Goal: Transaction & Acquisition: Purchase product/service

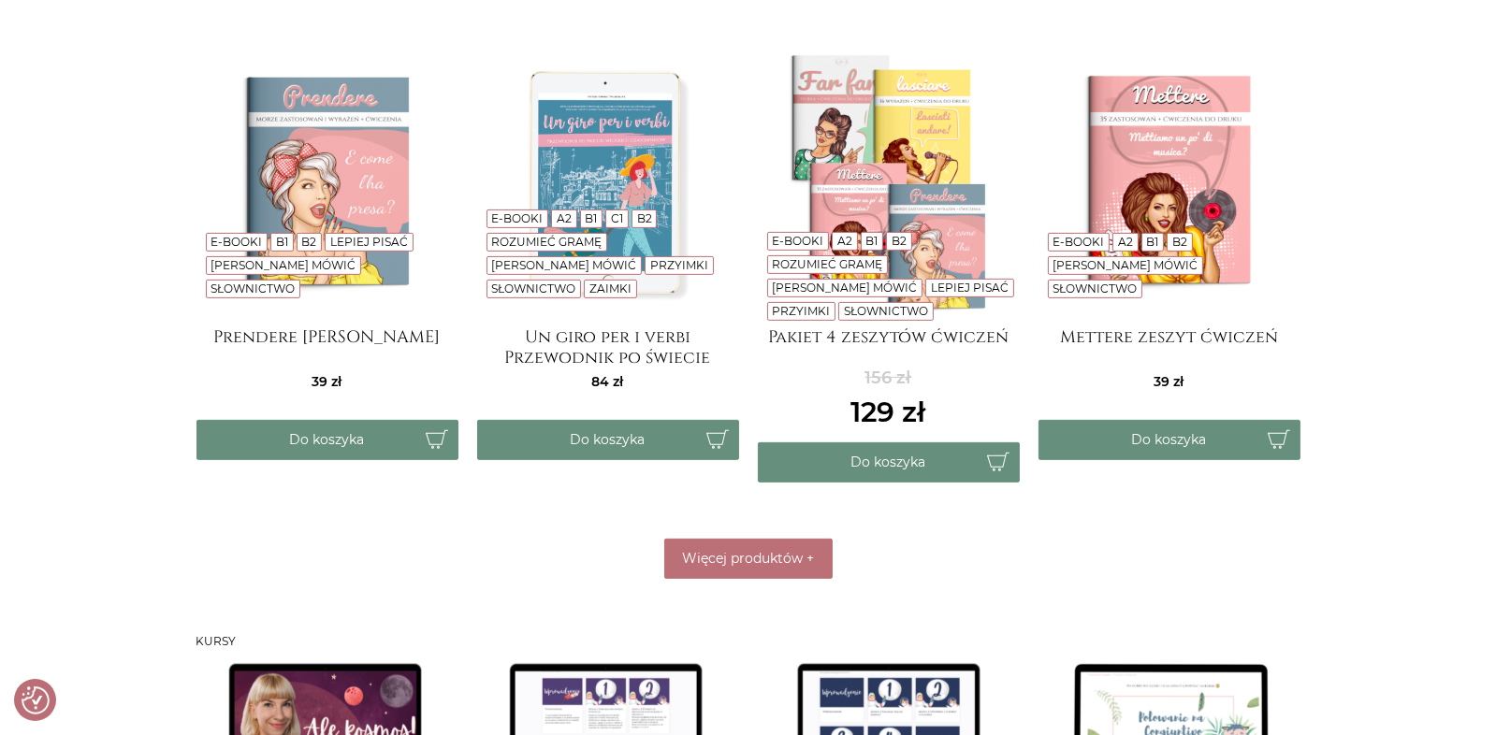
scroll to position [934, 0]
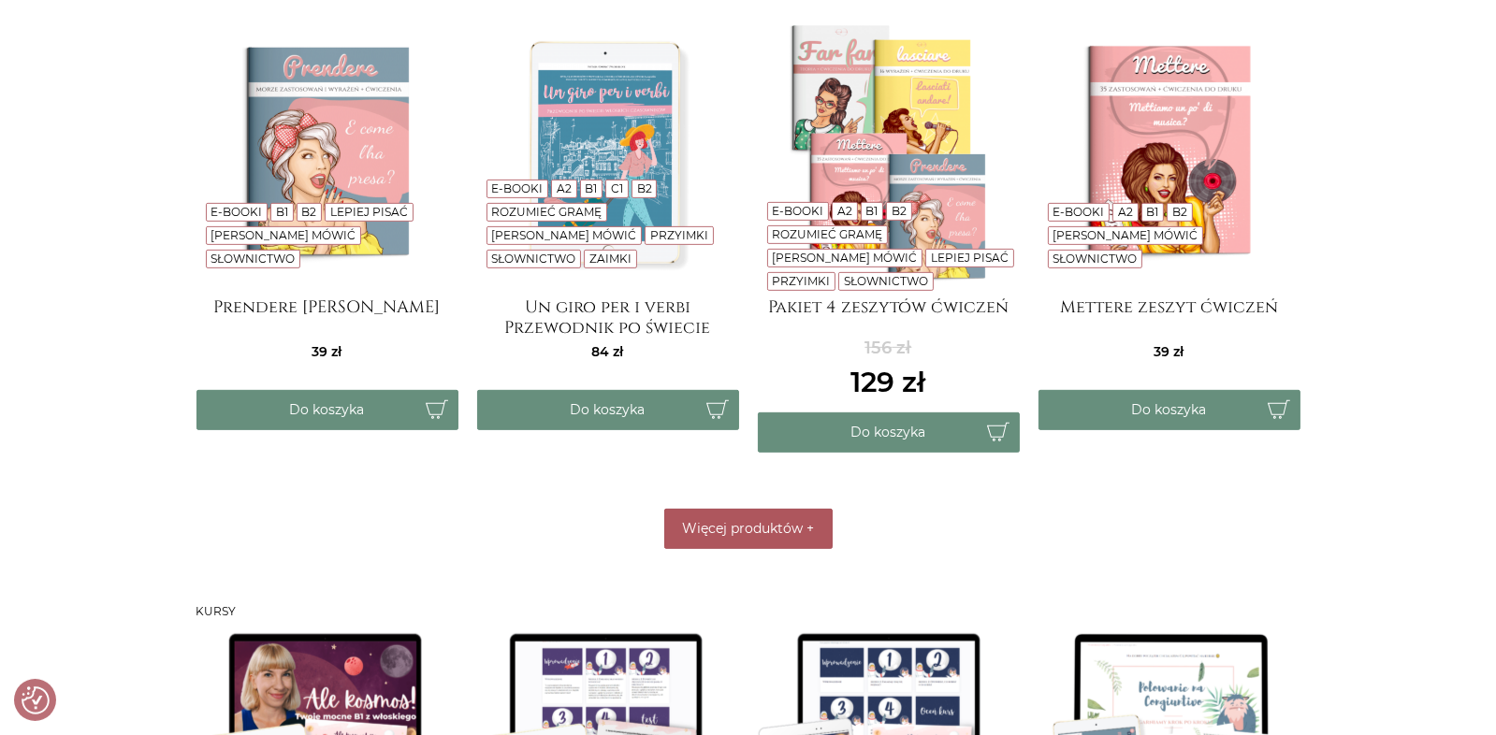
click at [766, 541] on button "Więcej produktów +" at bounding box center [748, 529] width 168 height 40
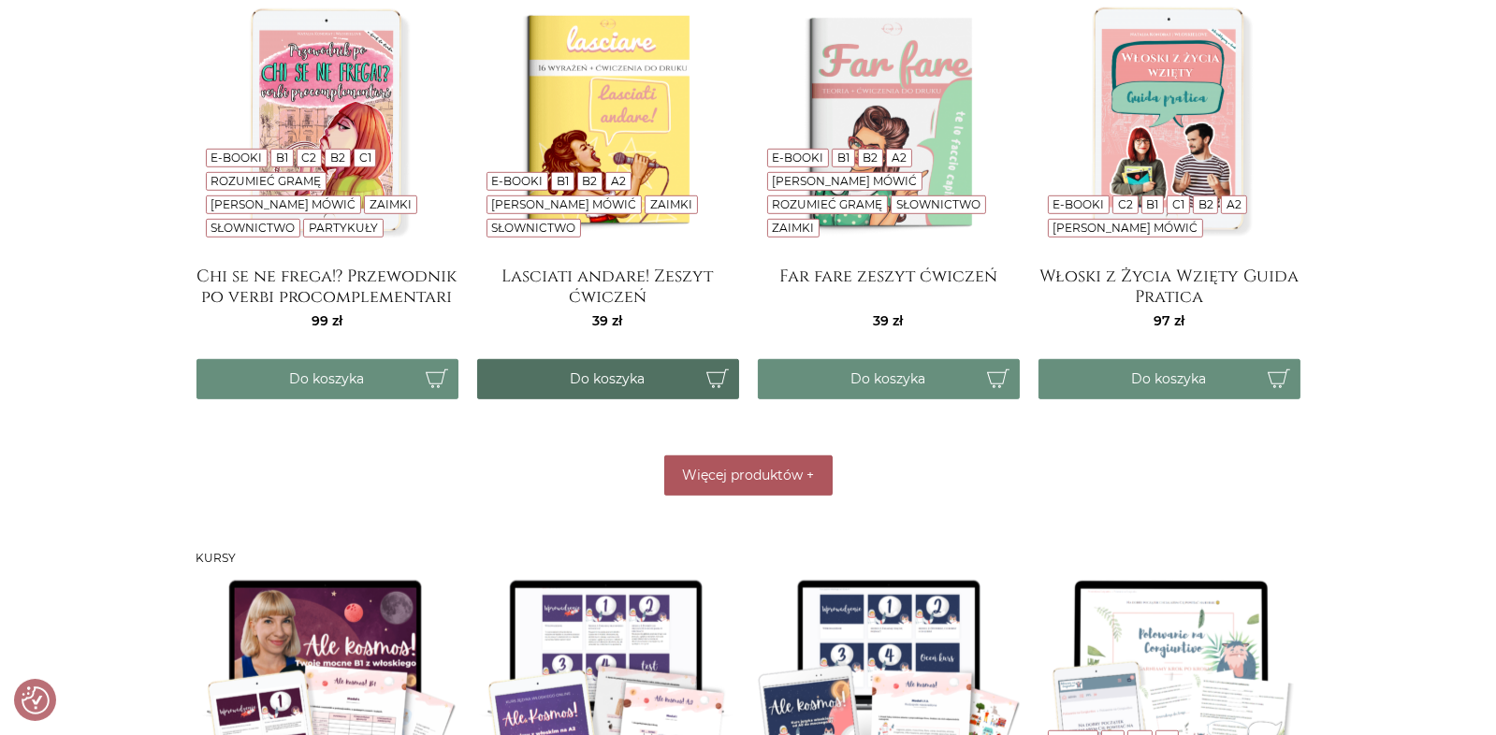
scroll to position [1496, 0]
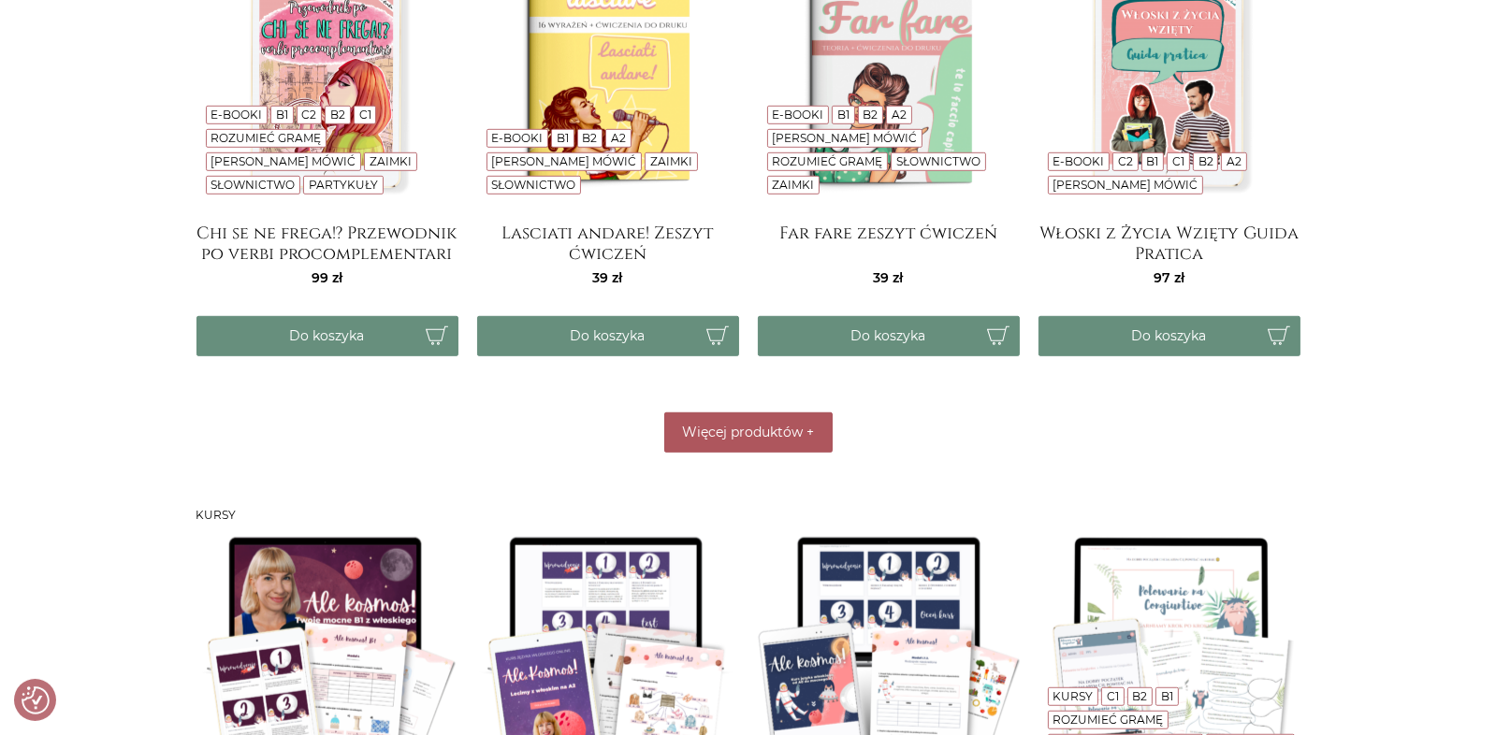
click at [773, 425] on span "Więcej produktów" at bounding box center [742, 432] width 121 height 17
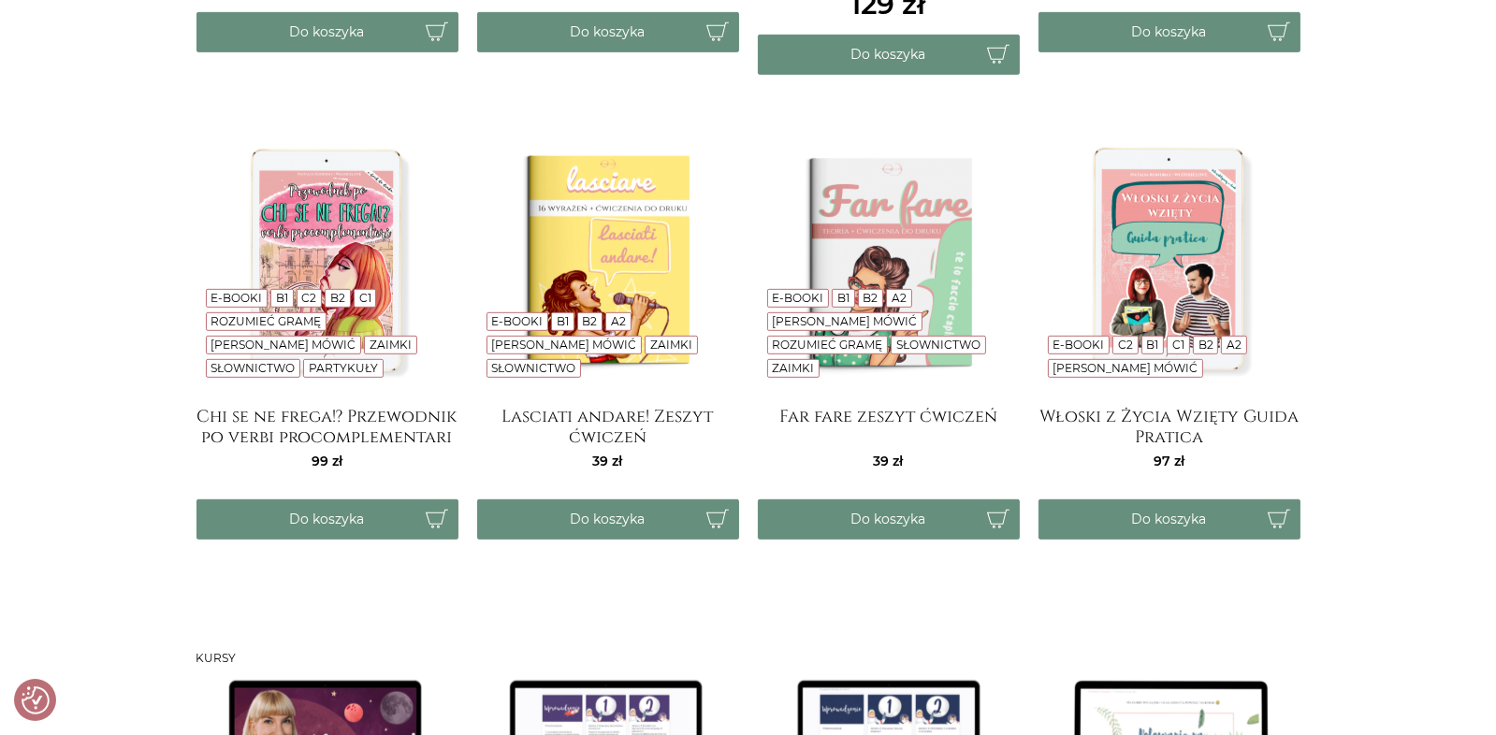
scroll to position [1308, 0]
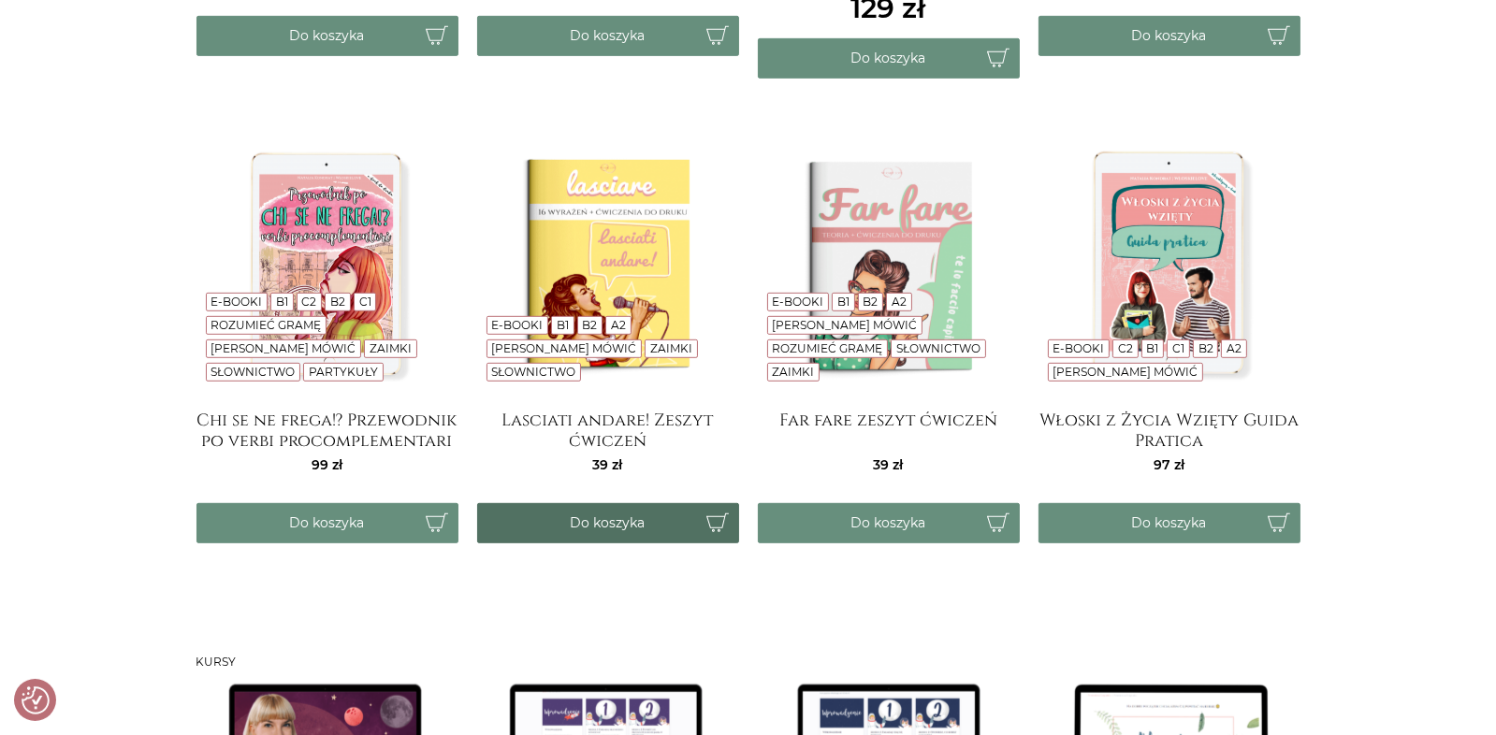
click at [624, 525] on button "Do koszyka" at bounding box center [608, 523] width 262 height 40
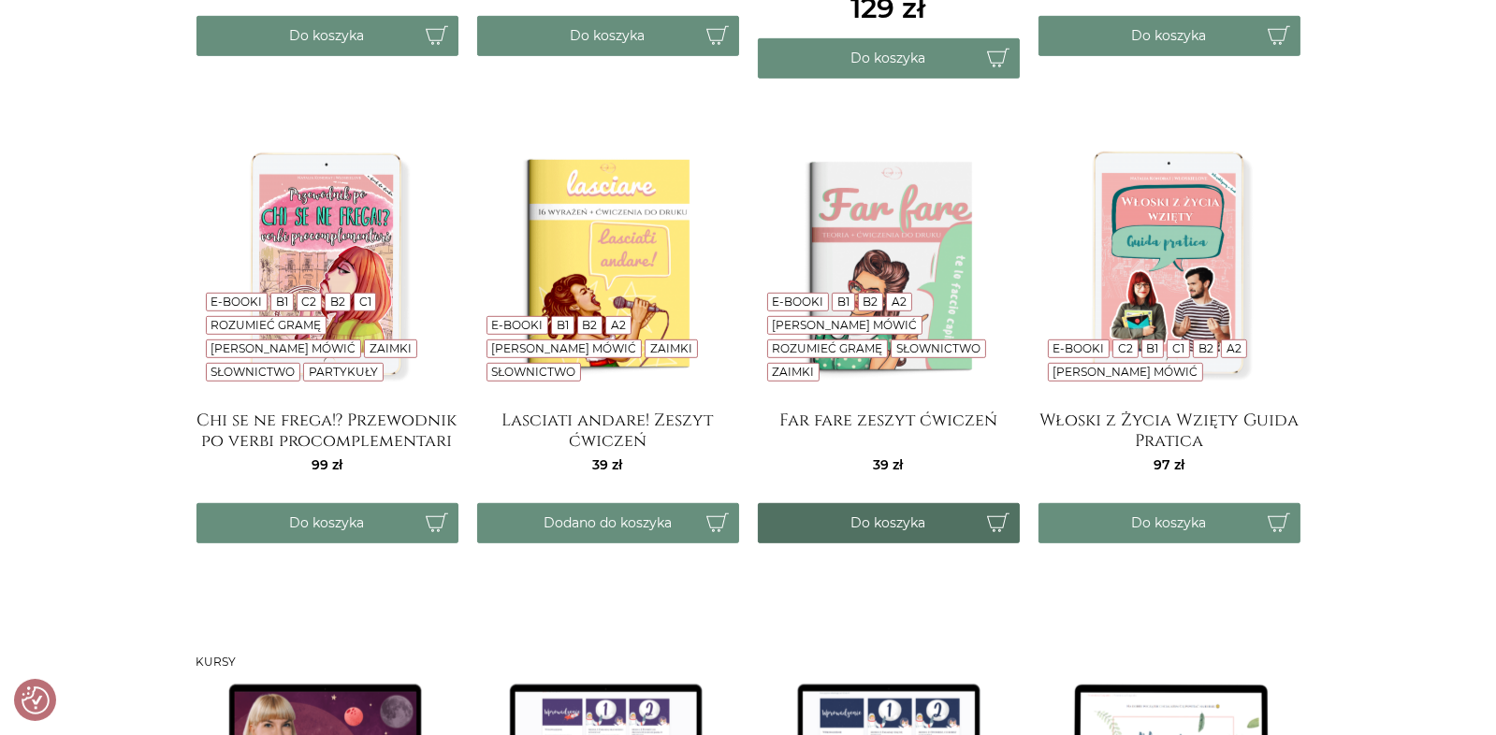
click at [910, 523] on button "Do koszyka" at bounding box center [889, 523] width 262 height 40
click at [304, 252] on img at bounding box center [327, 266] width 262 height 262
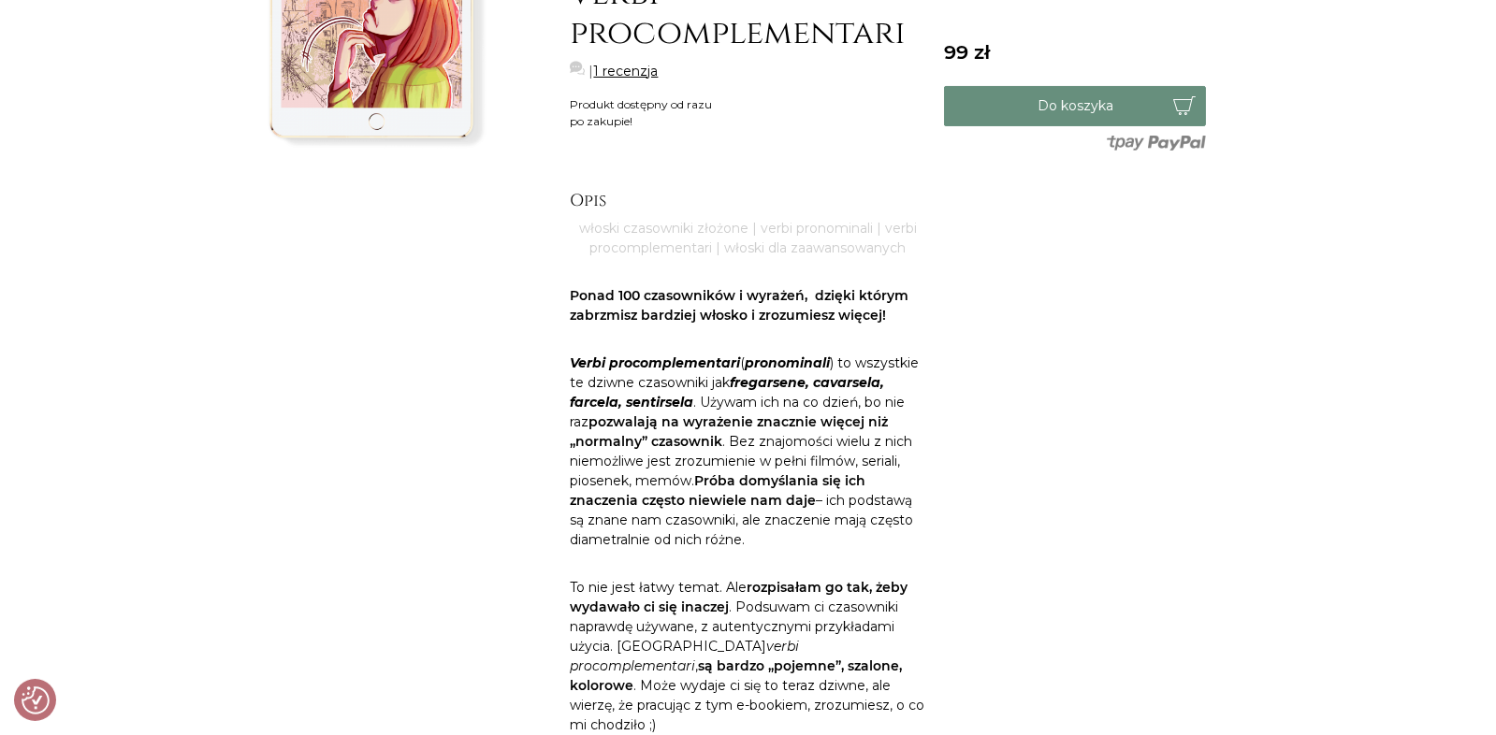
scroll to position [281, 0]
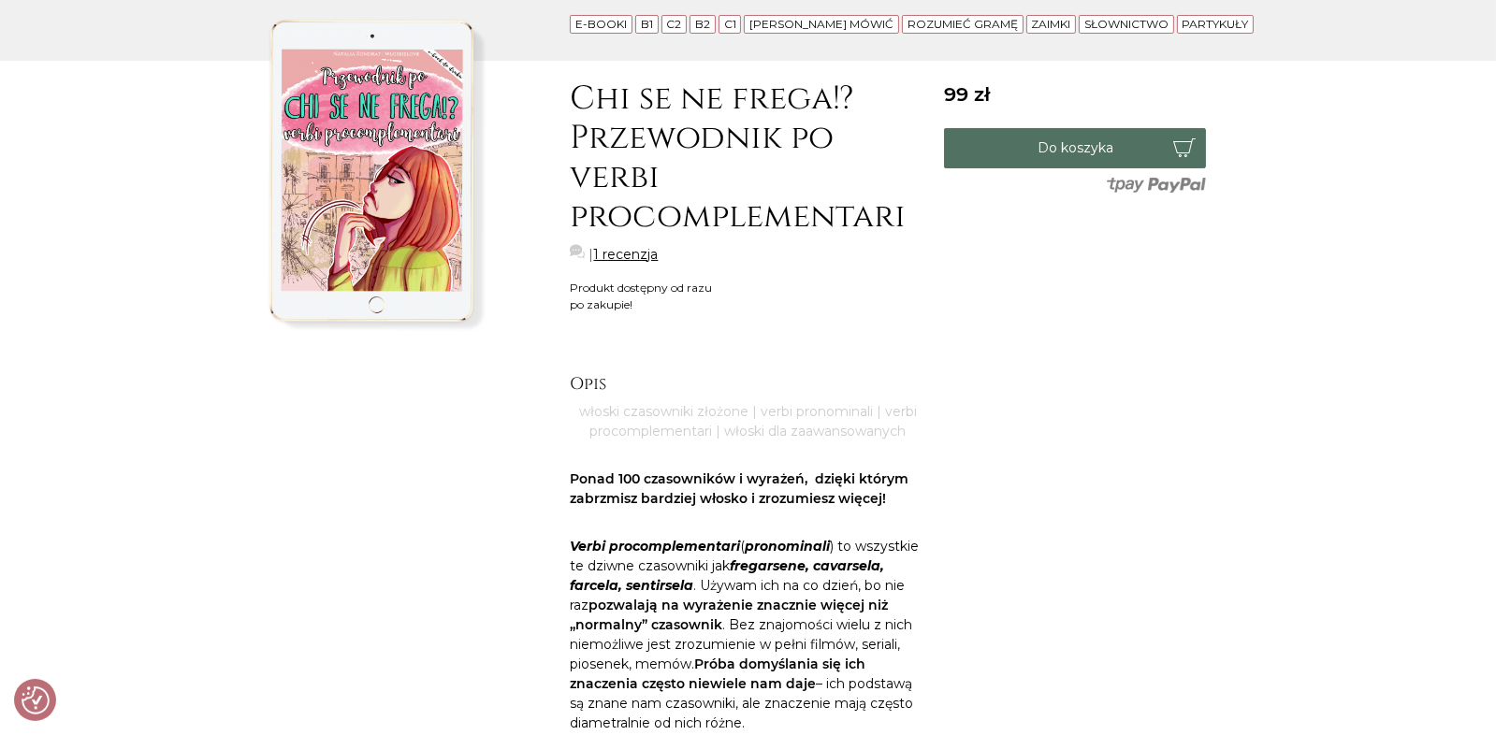
click at [1085, 152] on button "Do koszyka" at bounding box center [1075, 148] width 262 height 40
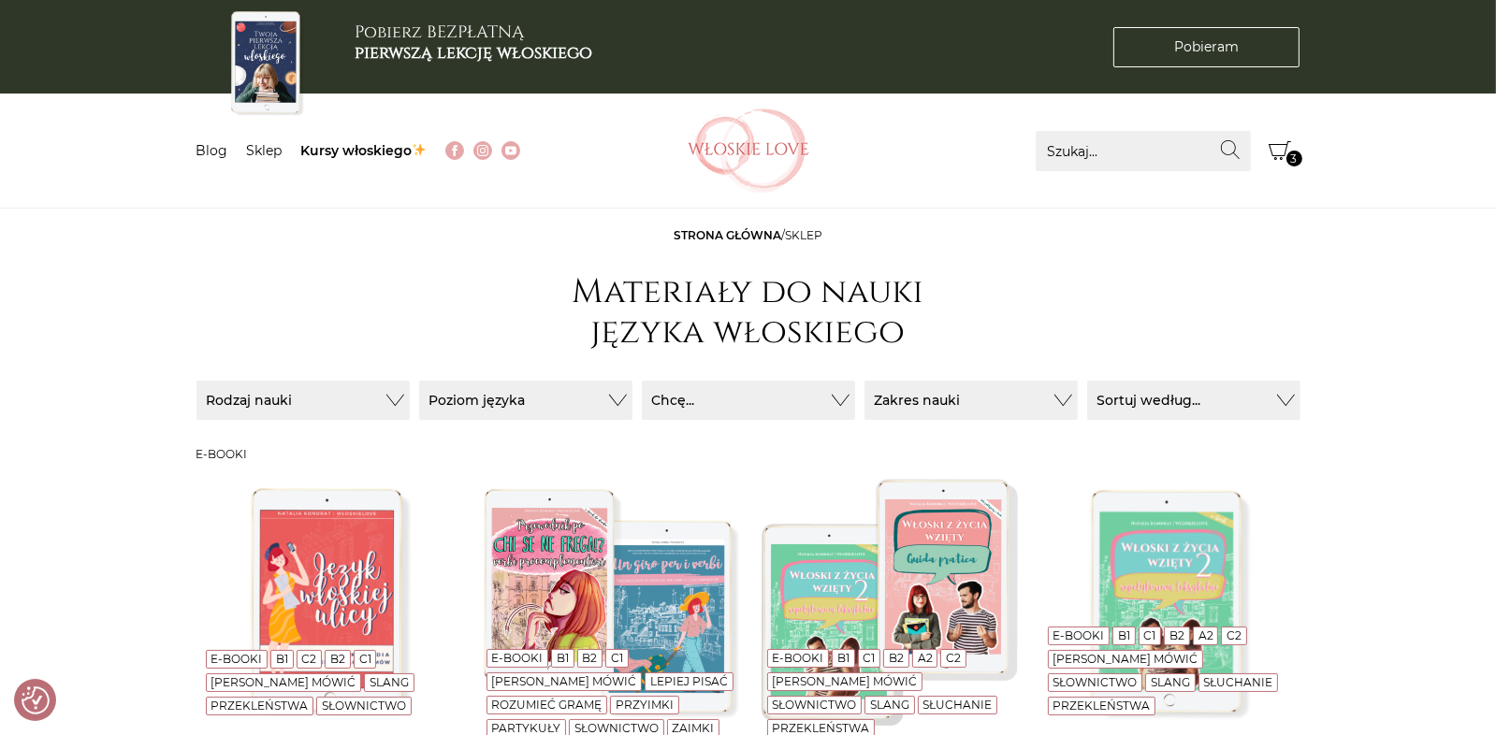
click at [1279, 150] on icon "Koszyk" at bounding box center [1279, 150] width 22 height 22
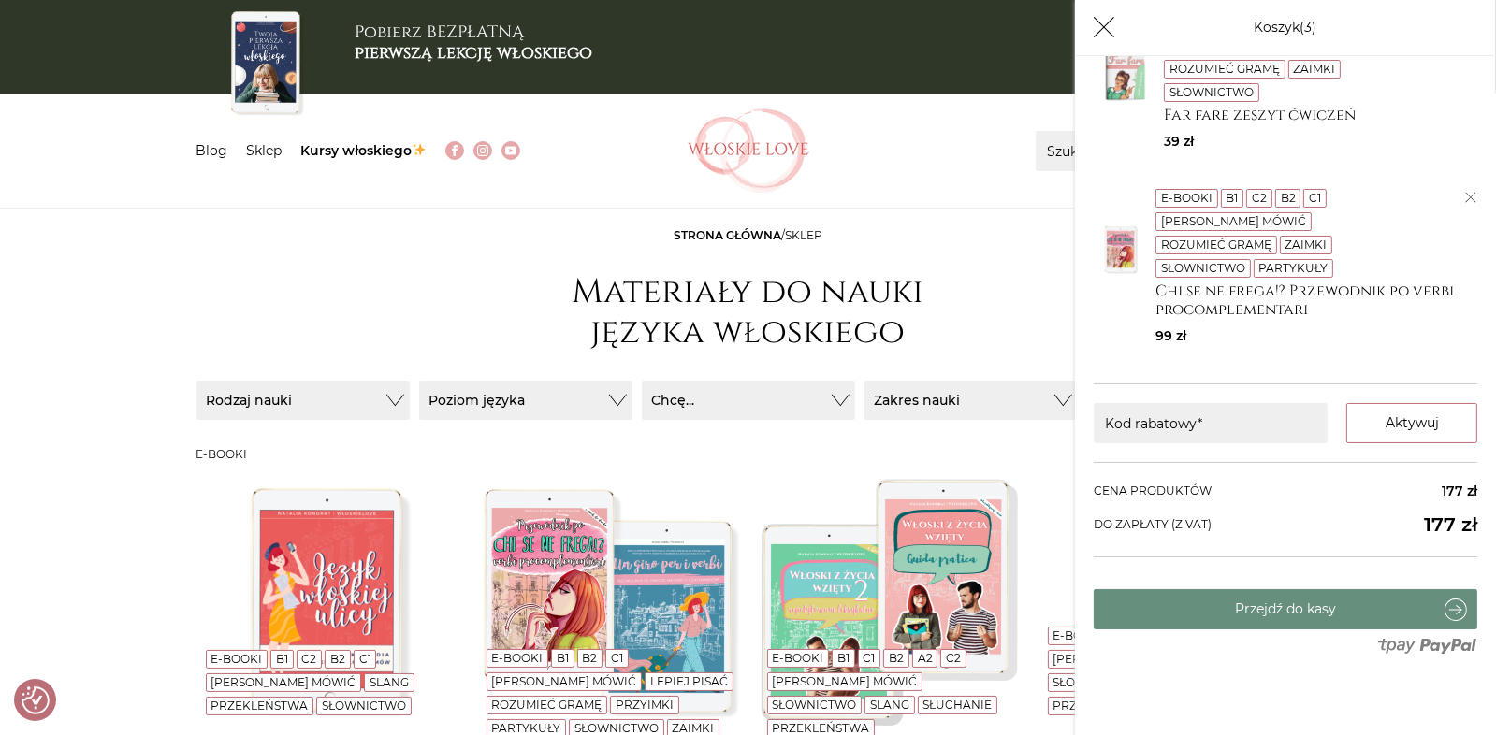
scroll to position [254, 0]
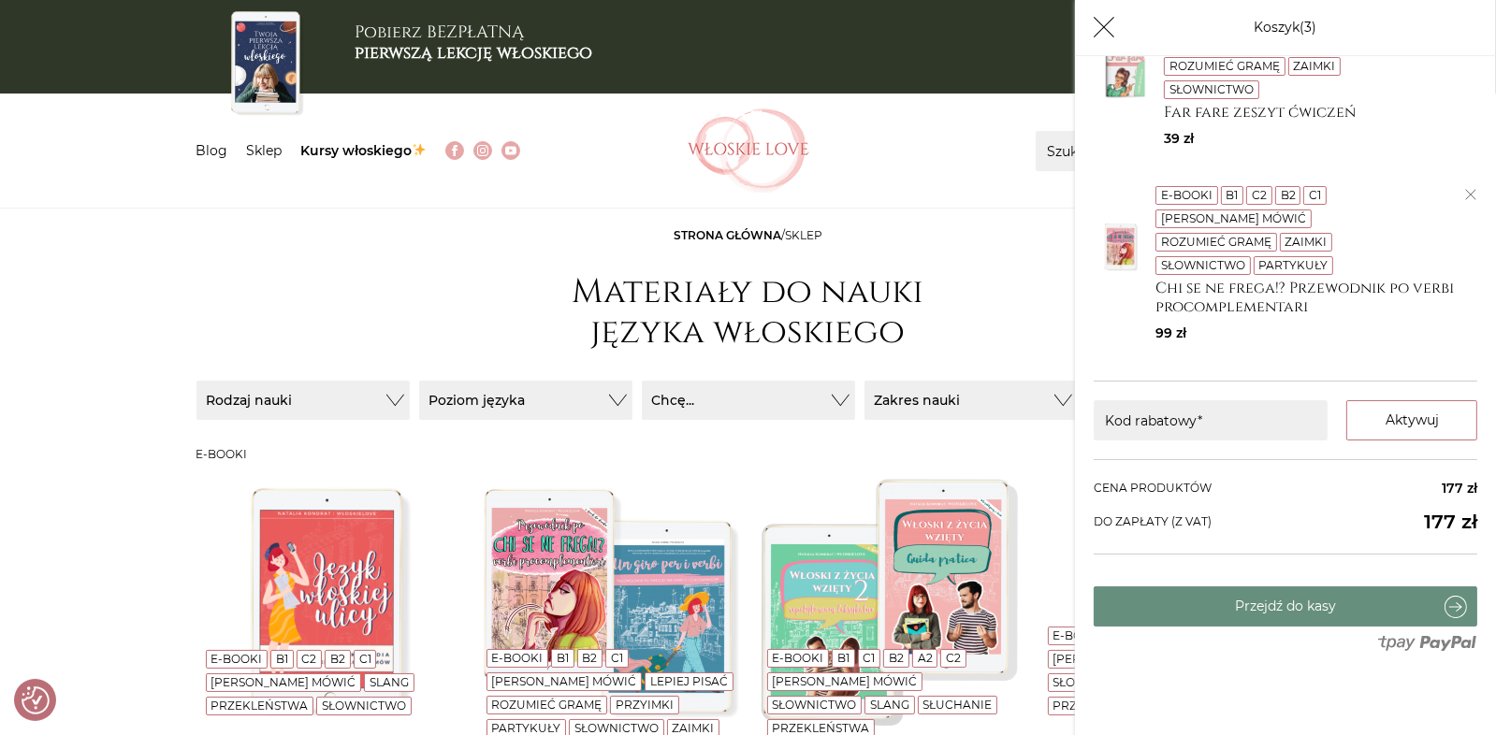
click at [923, 166] on div "Znajdź na Włoskie Love Szukaj... Wyszukaj" at bounding box center [1055, 151] width 392 height 40
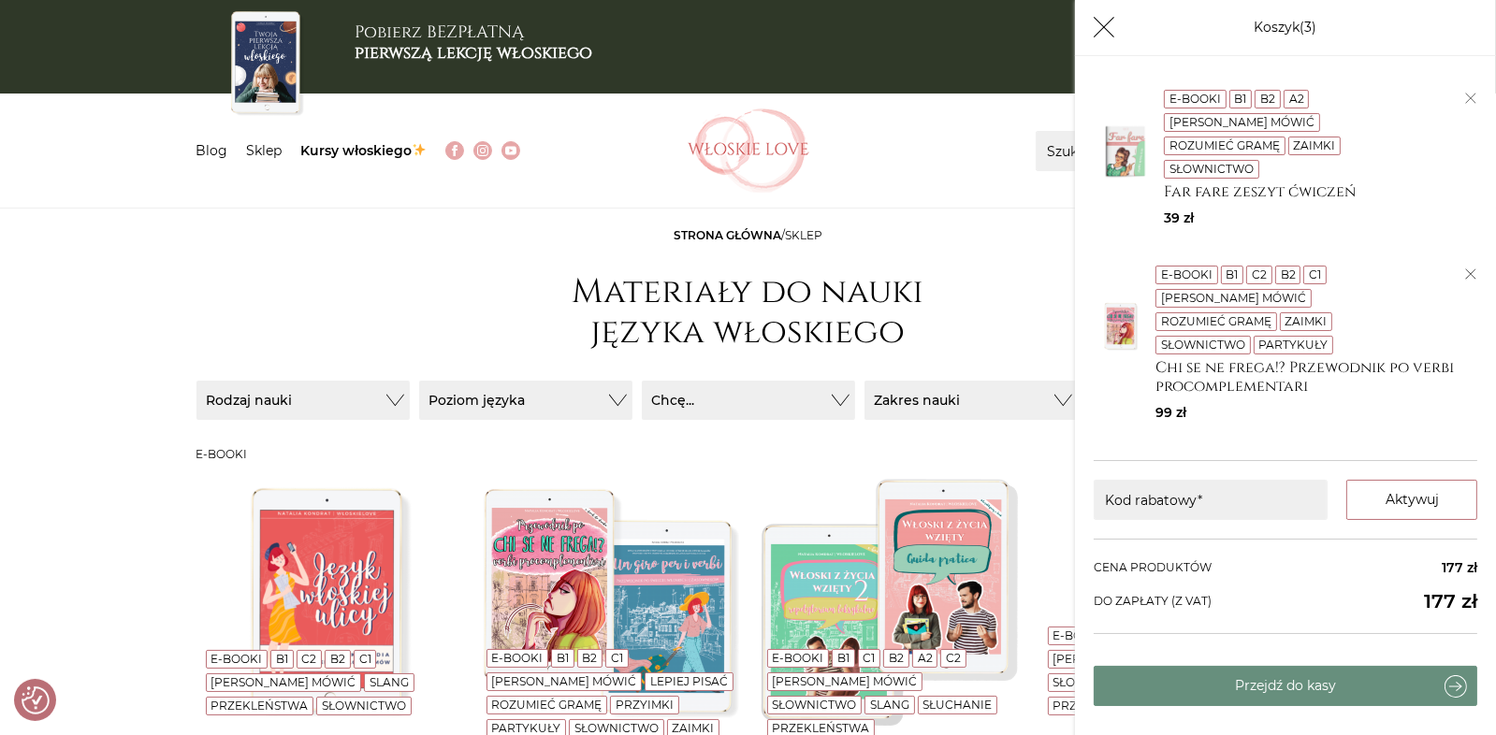
scroll to position [0, 0]
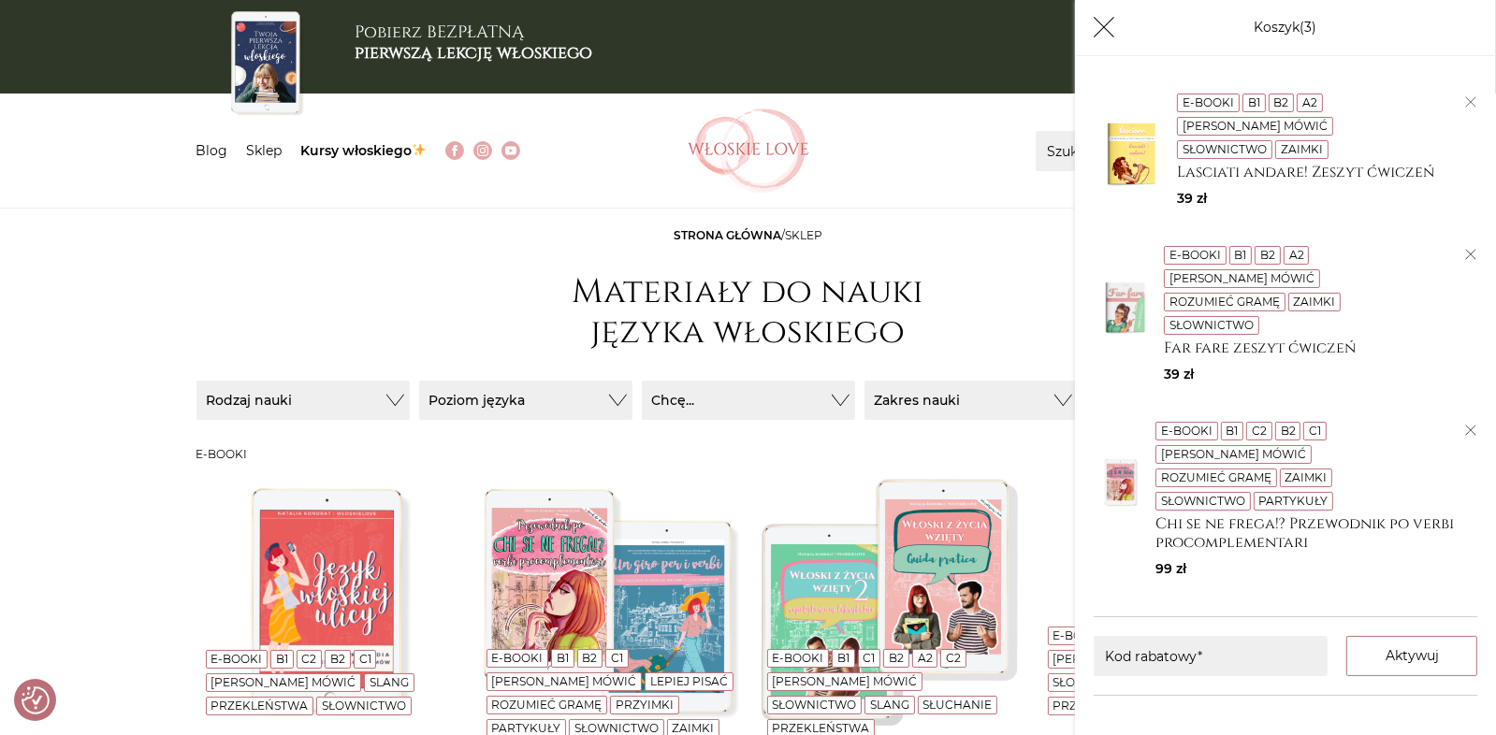
drag, startPoint x: 1390, startPoint y: 687, endPoint x: 1386, endPoint y: 720, distance: 33.9
click at [1386, 720] on section "Koszyk 3 E-booki B1 B2 A2 Lepiej mówić Słownictwo Zaimki Lasciati andare! Zeszy…" at bounding box center [1285, 423] width 421 height 735
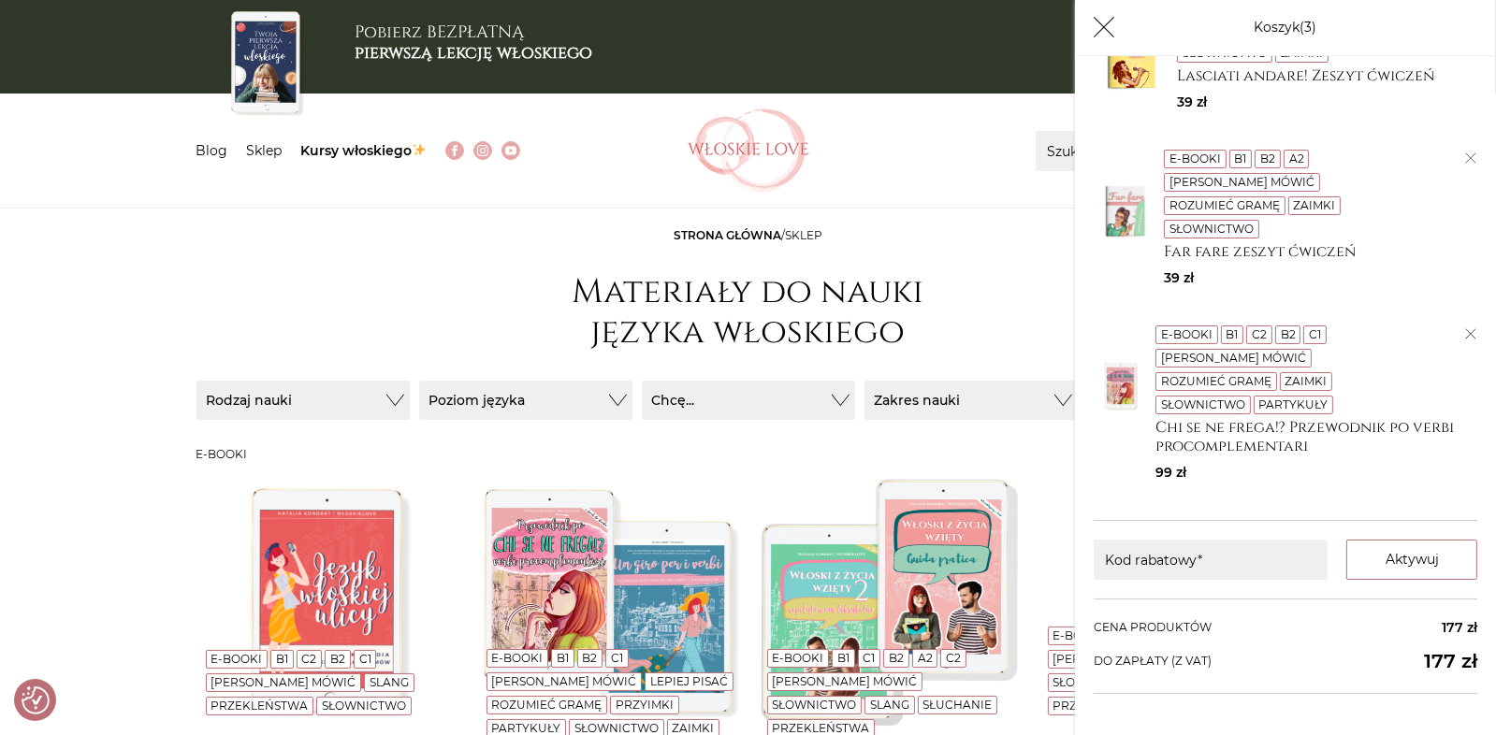
scroll to position [254, 0]
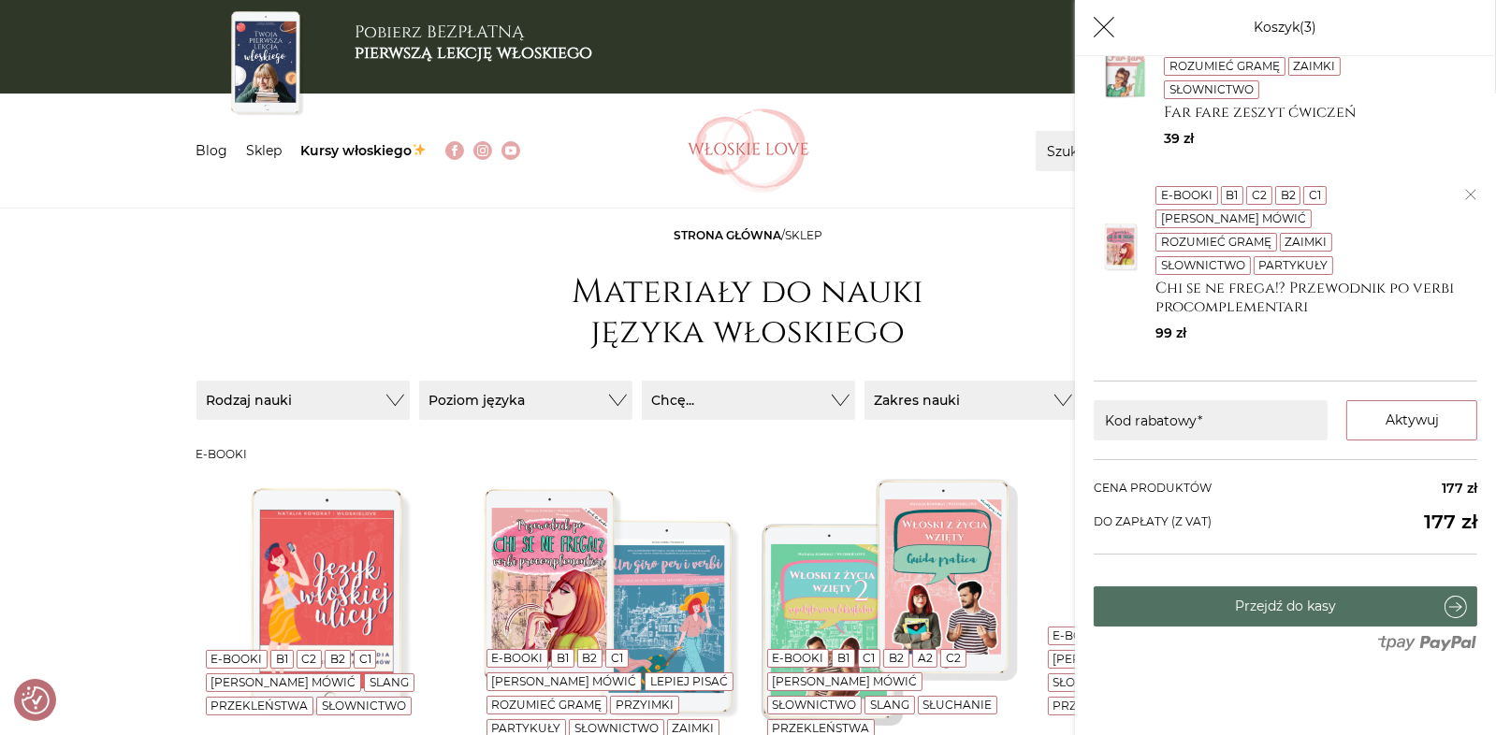
click at [1336, 614] on link "Przejdź do kasy" at bounding box center [1284, 606] width 383 height 40
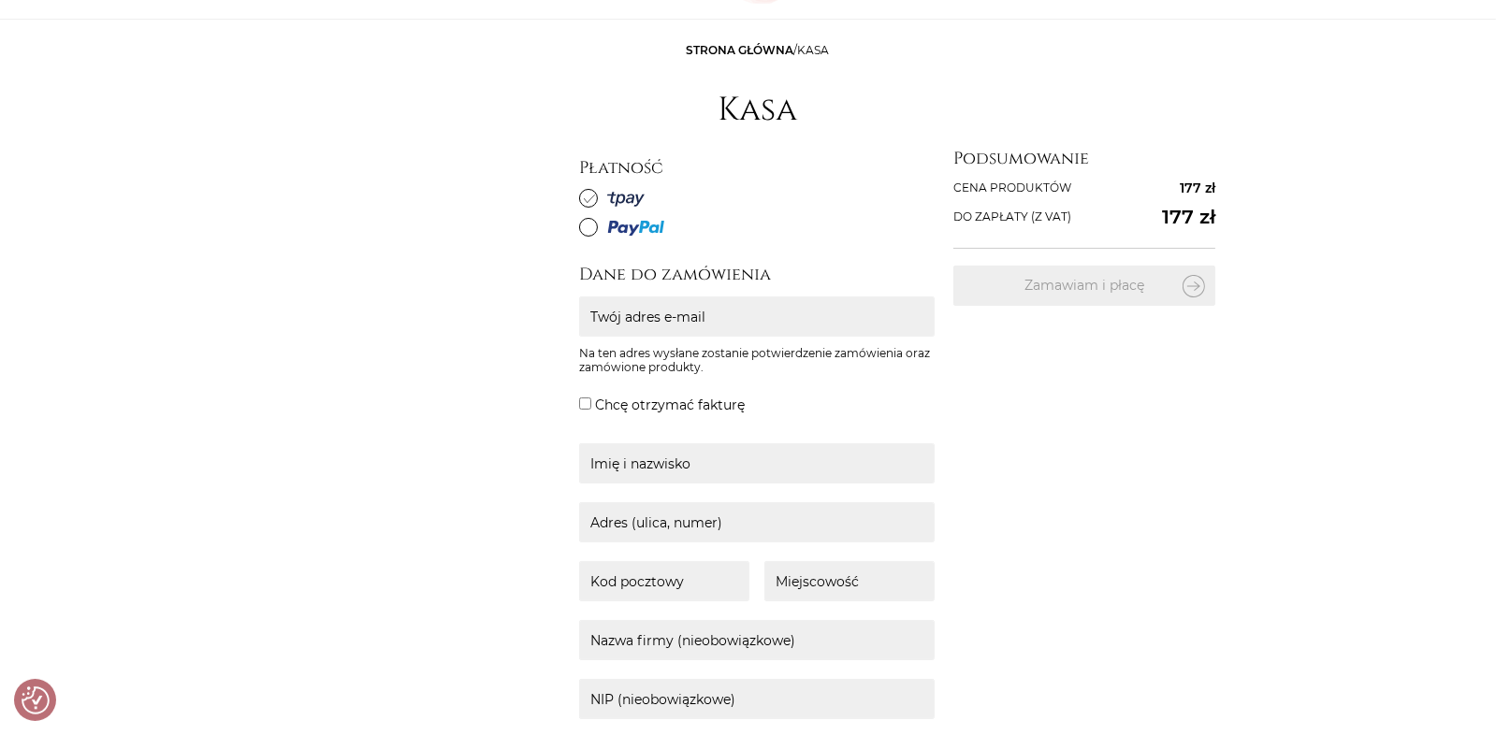
scroll to position [281, 0]
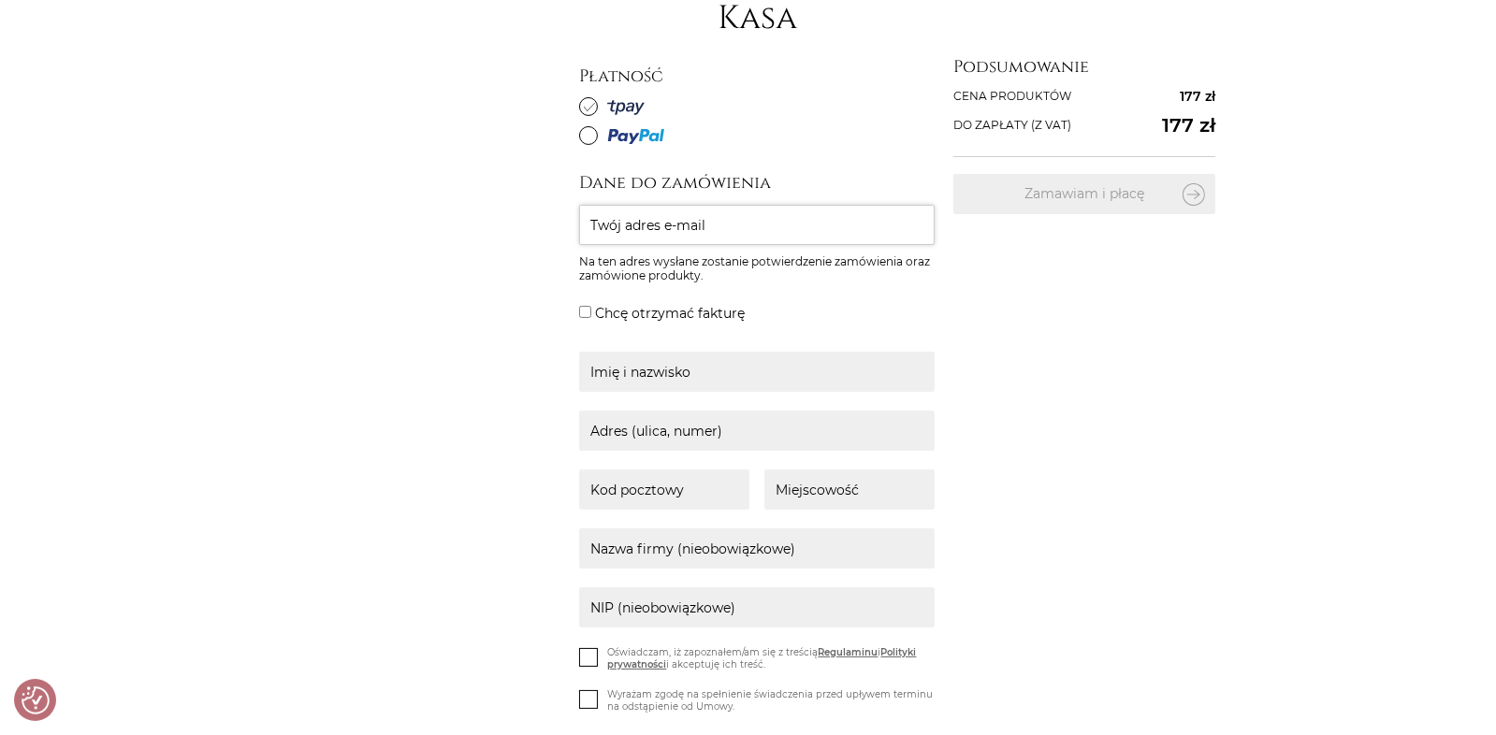
click at [669, 230] on input "Twój adres e-mail" at bounding box center [756, 225] width 355 height 40
type input "beatalesiakbl@gmail.com"
click at [1058, 354] on div "Dane do zamówienia beatalesiakbl@gmail.com Twój adres e-mail Na ten adres wysła…" at bounding box center [887, 545] width 617 height 748
click at [584, 310] on input "Chcę otrzymać fakturę" at bounding box center [585, 312] width 12 height 12
checkbox input "true"
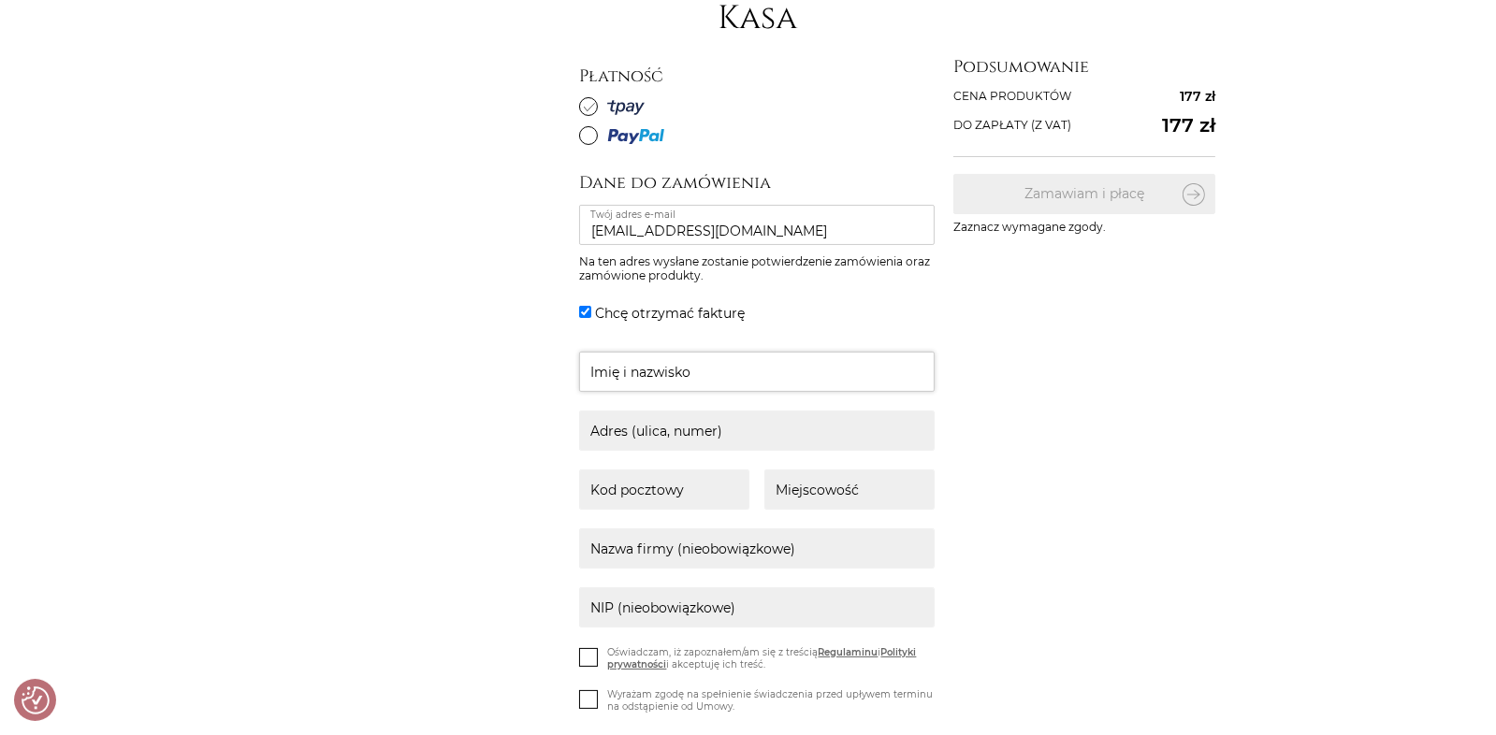
click at [625, 376] on input "text" at bounding box center [756, 372] width 355 height 40
type input "B"
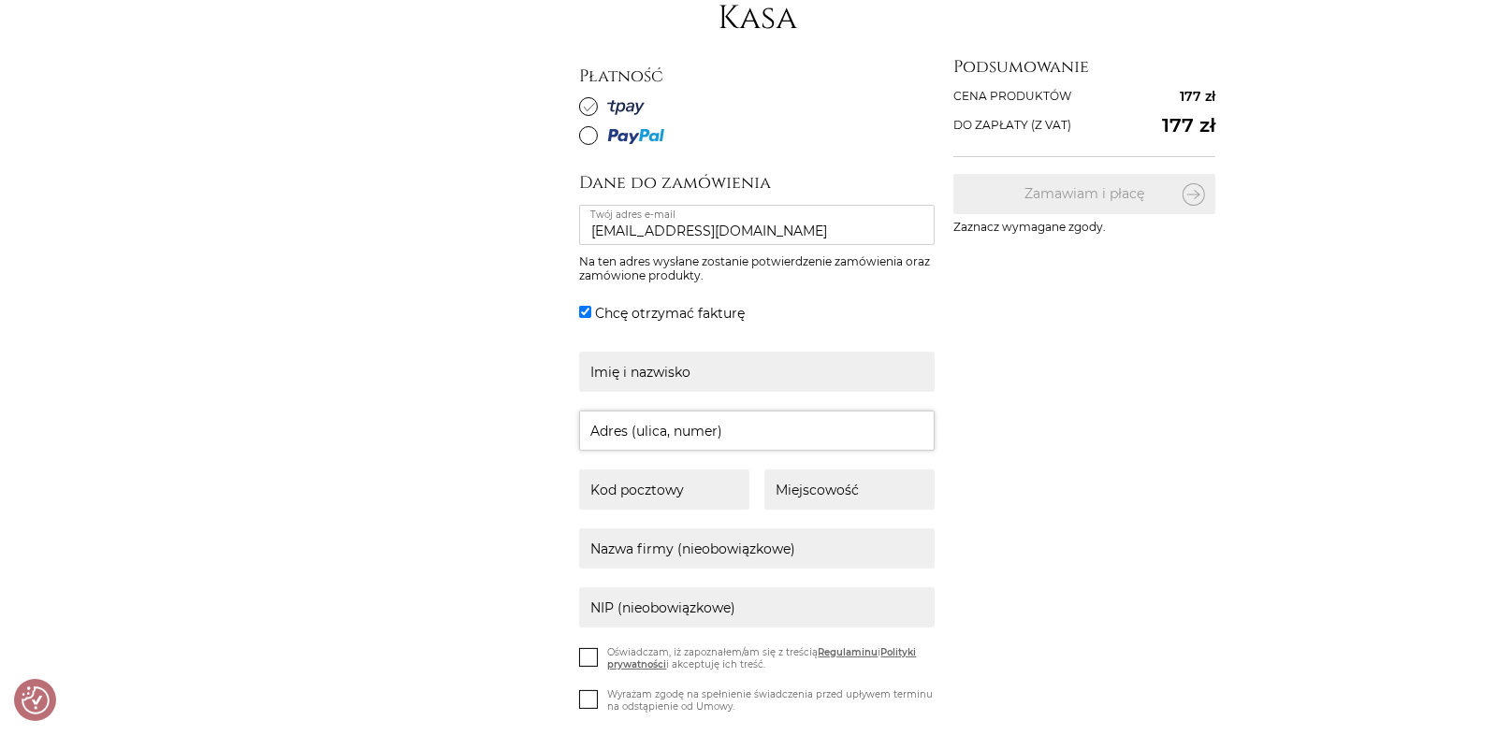
click at [634, 442] on input "text" at bounding box center [756, 431] width 355 height 40
type input "Żeromskiego 78 lok. 1"
click at [613, 497] on input "text" at bounding box center [664, 490] width 170 height 40
type input "05-270"
click at [828, 500] on input "text" at bounding box center [849, 490] width 170 height 40
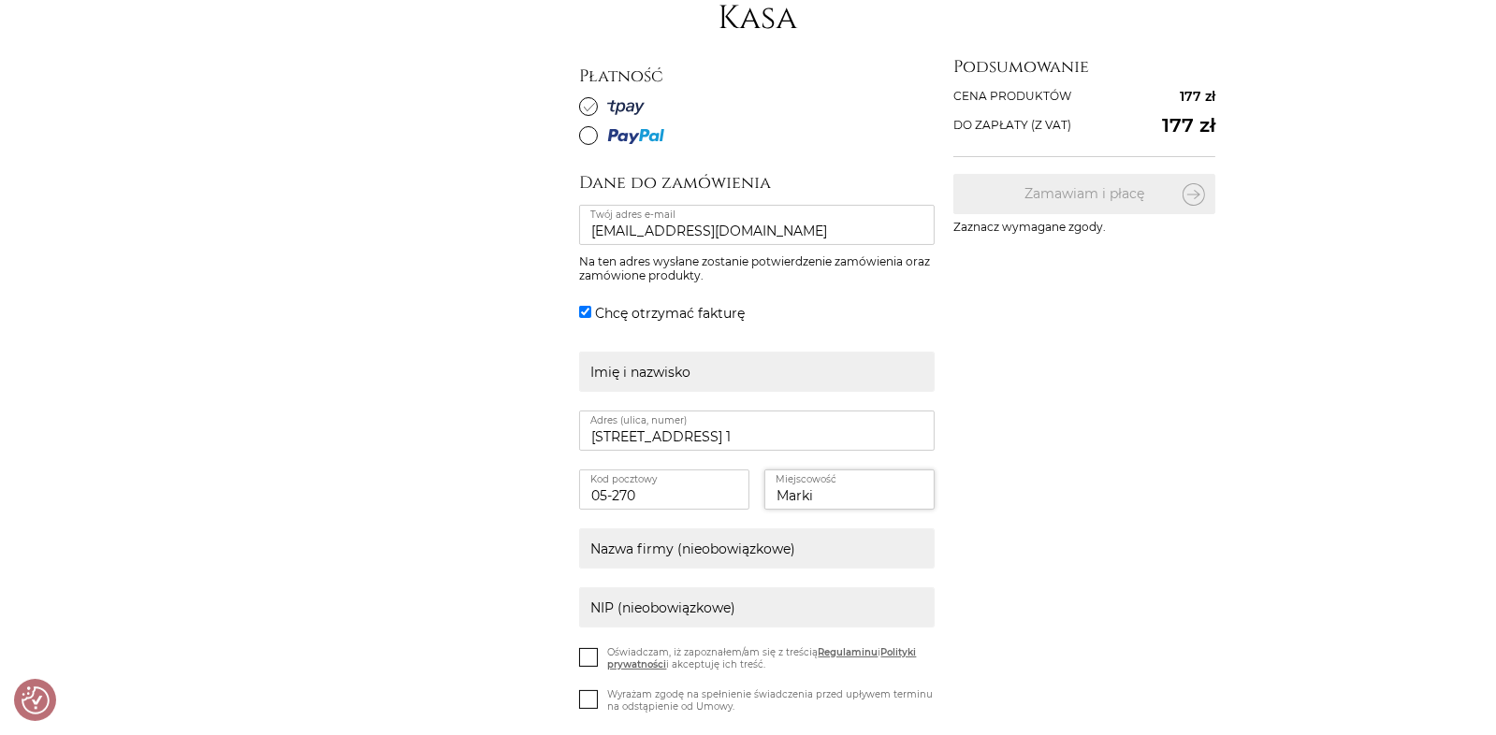
type input "Marki"
click at [728, 537] on input "text" at bounding box center [756, 548] width 355 height 40
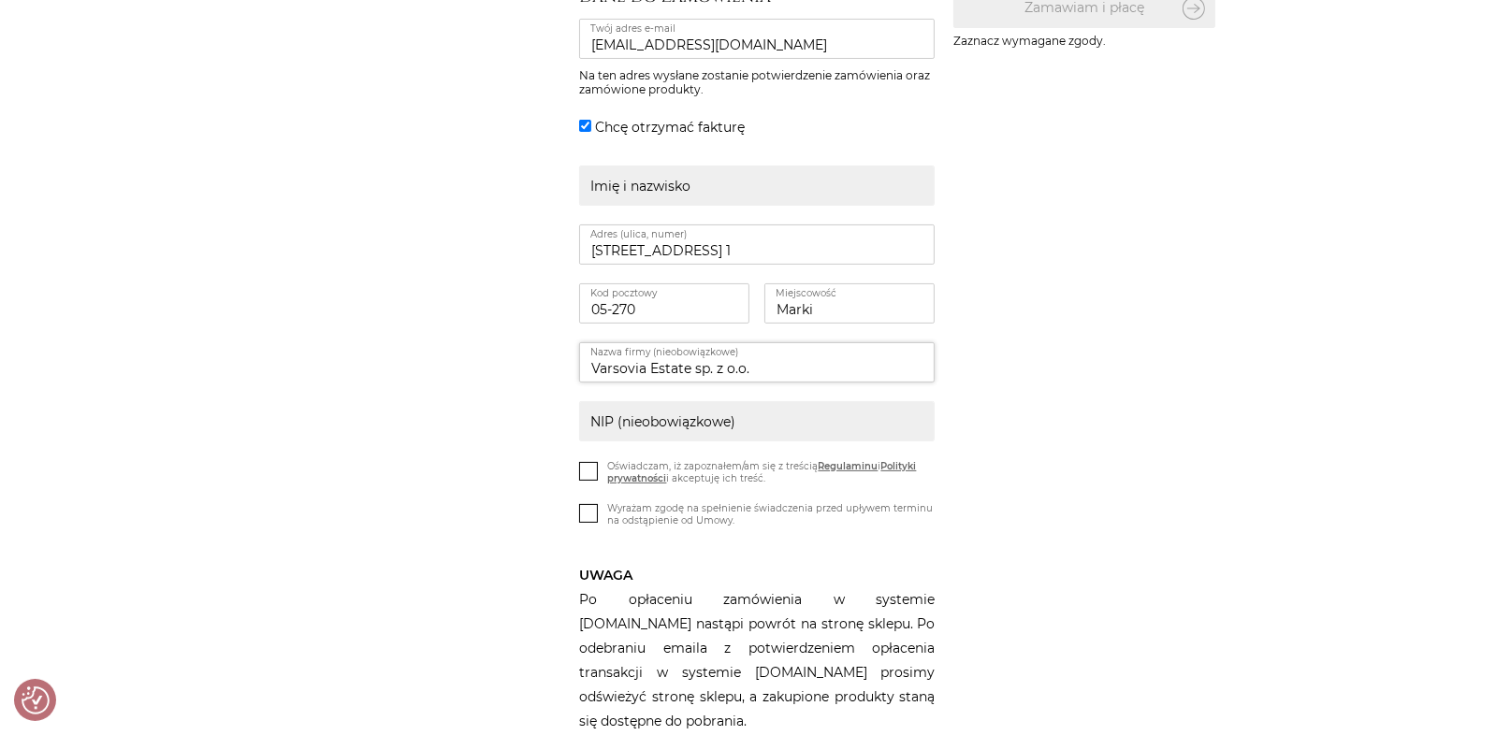
type input "Varsovia Estate sp. z o.o."
click at [645, 415] on input "text" at bounding box center [756, 421] width 355 height 40
type input "1251674699"
click at [1012, 426] on div "Dane do zamówienia beatalesiakbl@gmail.com Twój adres e-mail Na ten adres wysła…" at bounding box center [887, 359] width 617 height 748
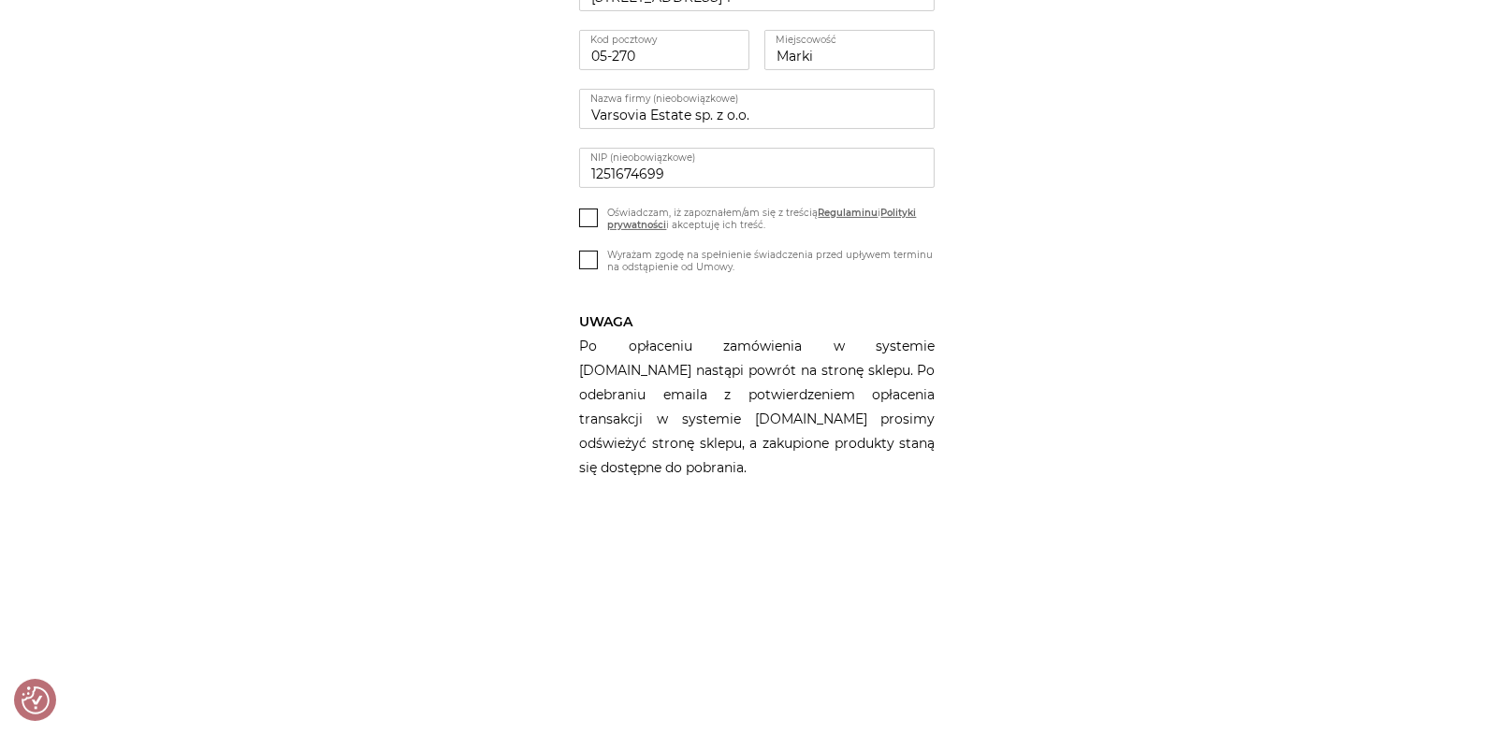
scroll to position [747, 0]
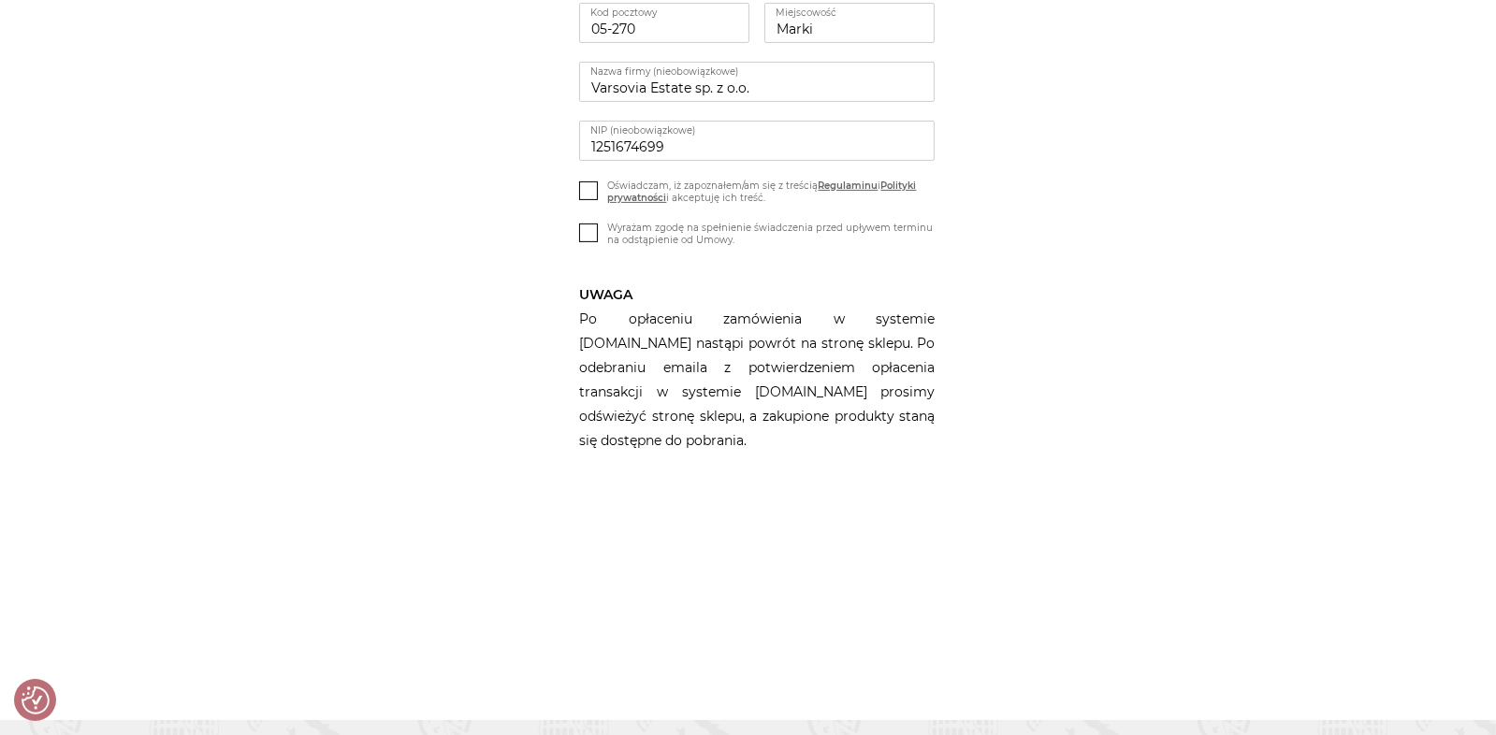
click at [592, 187] on icon at bounding box center [589, 189] width 16 height 16
click at [0, 0] on input "Oświadczam, iż zapoznałem/am się z treścią Regulaminu i Polityki prywatności i …" at bounding box center [0, 0] width 0 height 0
click at [590, 230] on icon at bounding box center [589, 232] width 16 height 16
click at [0, 0] on input "Wyrażam zgodę na spełnienie świadczenia przed upływem terminu na odstąpienie od…" at bounding box center [0, 0] width 0 height 0
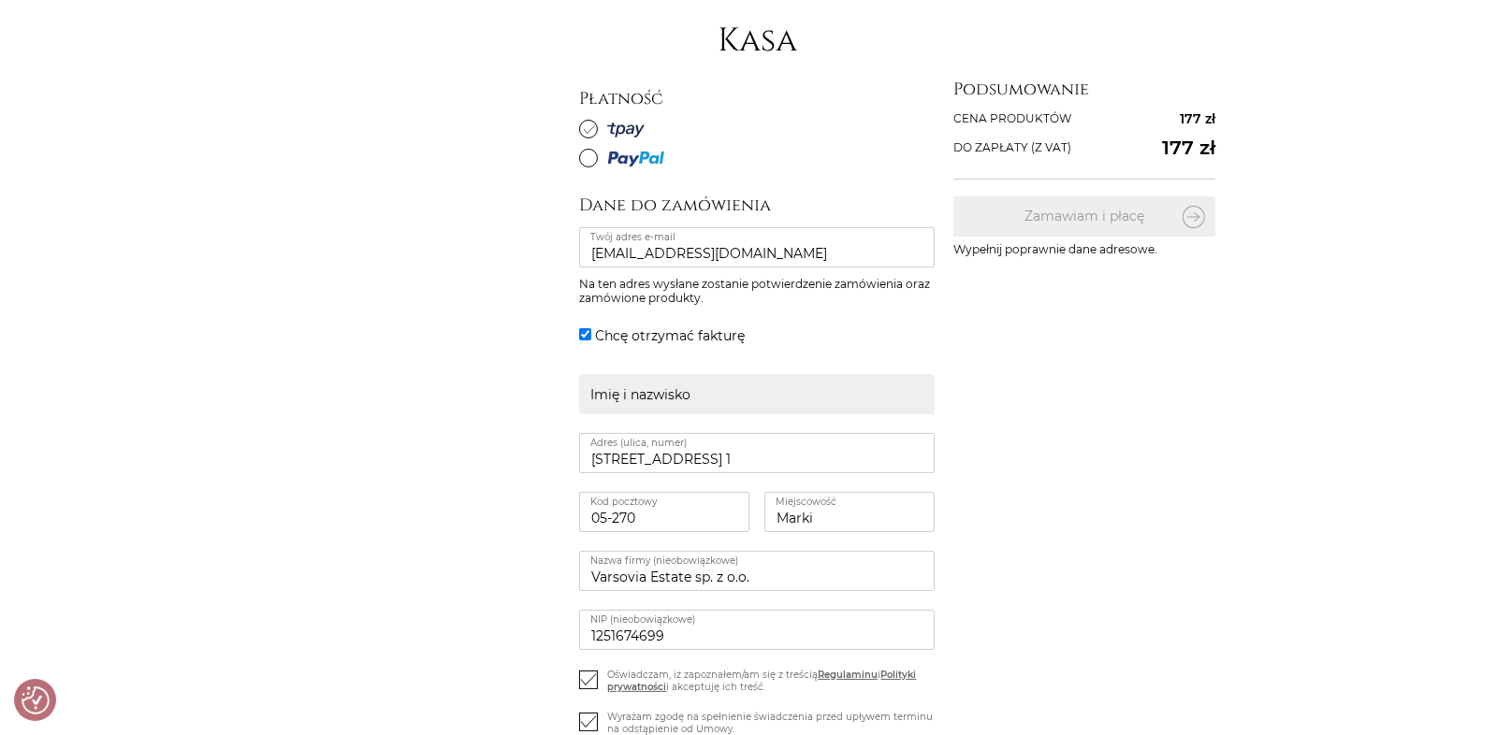
scroll to position [281, 0]
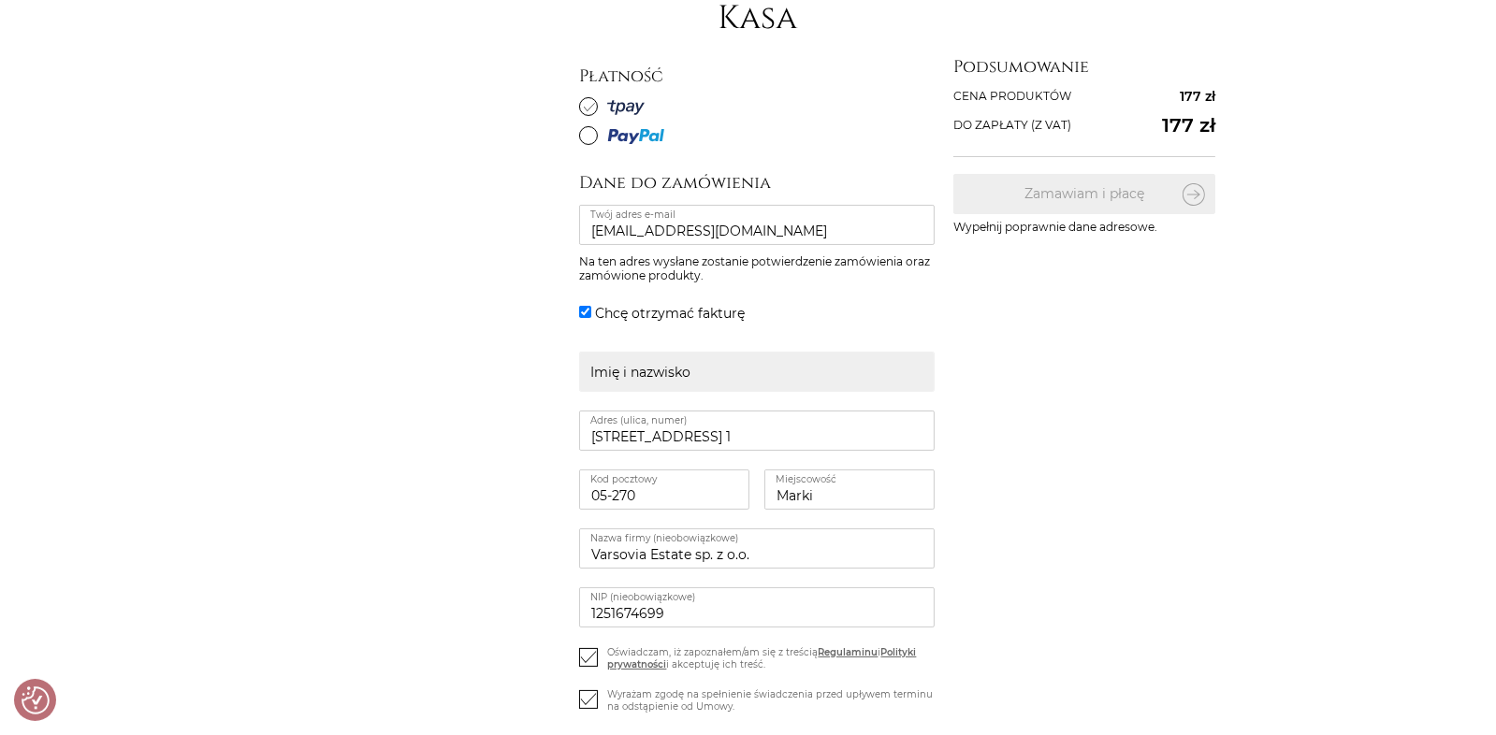
click at [1066, 378] on div "Dane do zamówienia beatalesiakbl@gmail.com Twój adres e-mail Na ten adres wysła…" at bounding box center [887, 545] width 617 height 748
click at [711, 369] on input "text" at bounding box center [756, 372] width 355 height 40
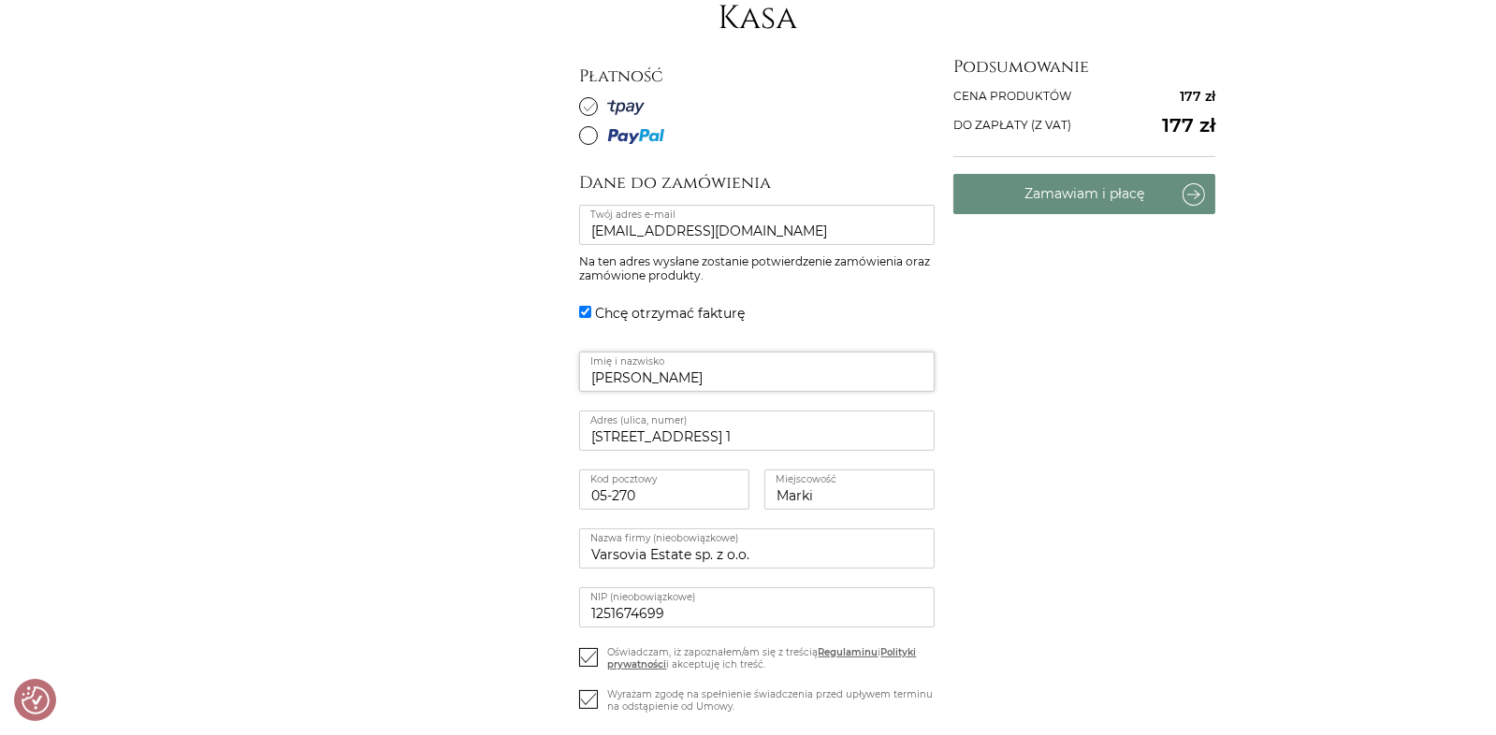
type input "Beata Lesiak"
click at [1206, 231] on fieldset "Podsumowanie Cena produktów 177 zł Rabat Do zapłaty (z vat) 177 zł Zamawiam i p…" at bounding box center [1084, 190] width 262 height 285
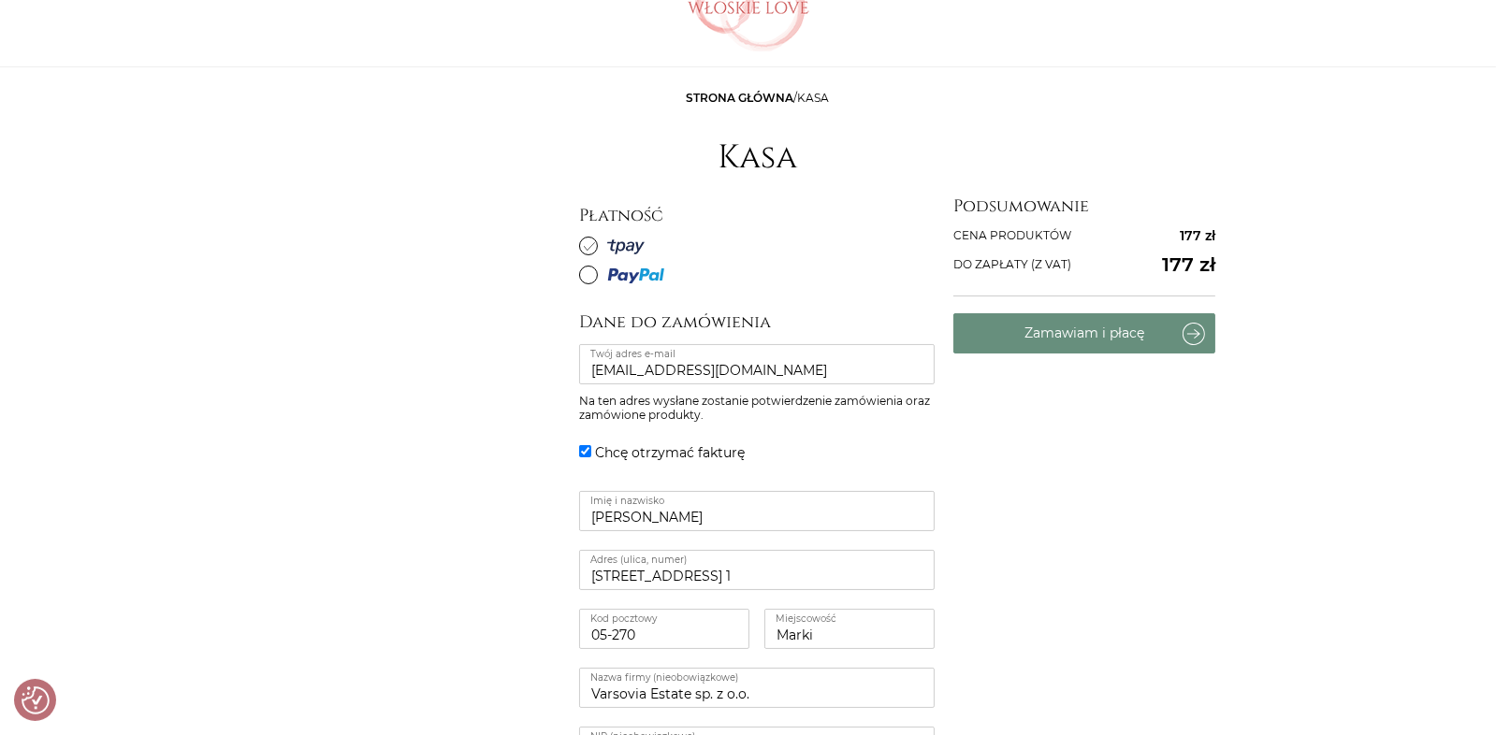
scroll to position [93, 0]
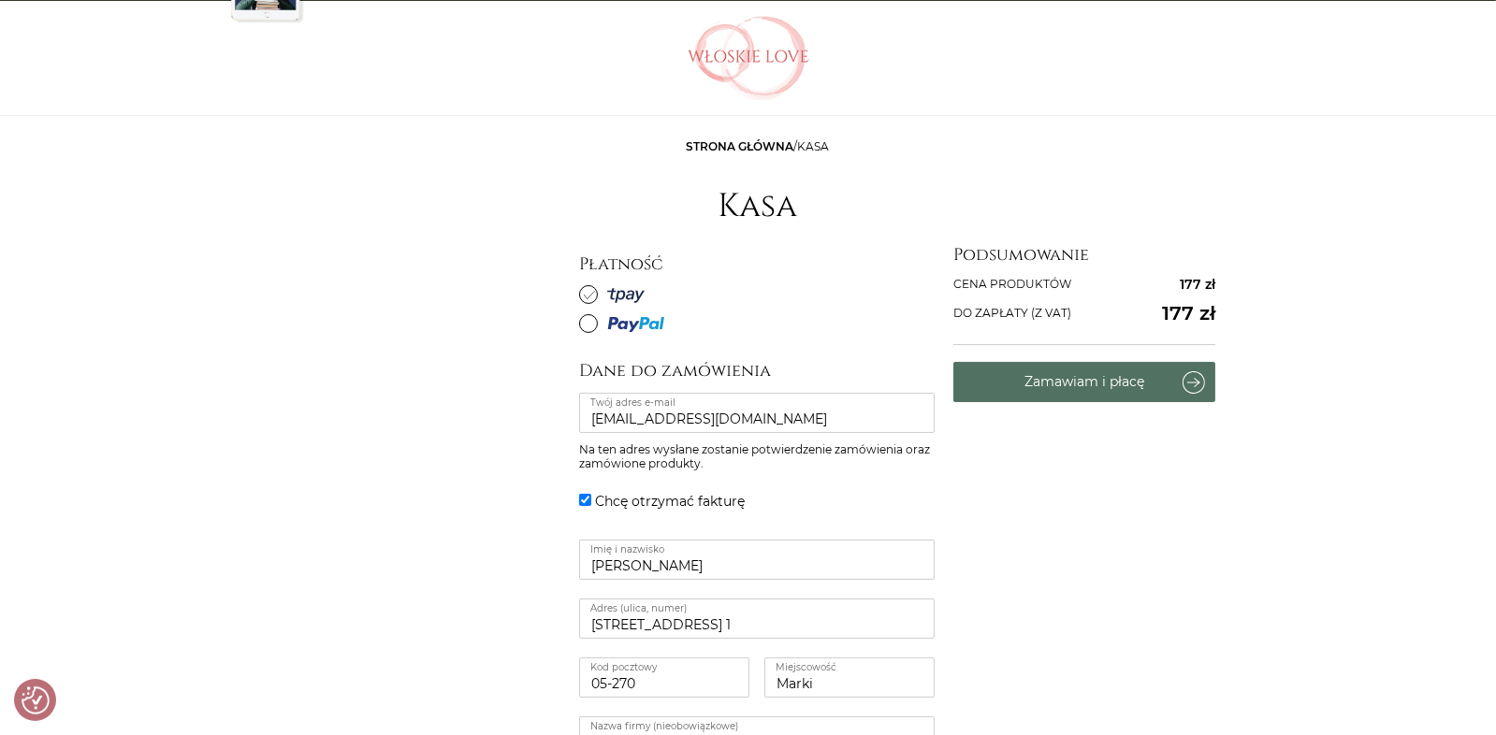
click at [1082, 390] on button "Zamawiam i płacę" at bounding box center [1084, 382] width 262 height 40
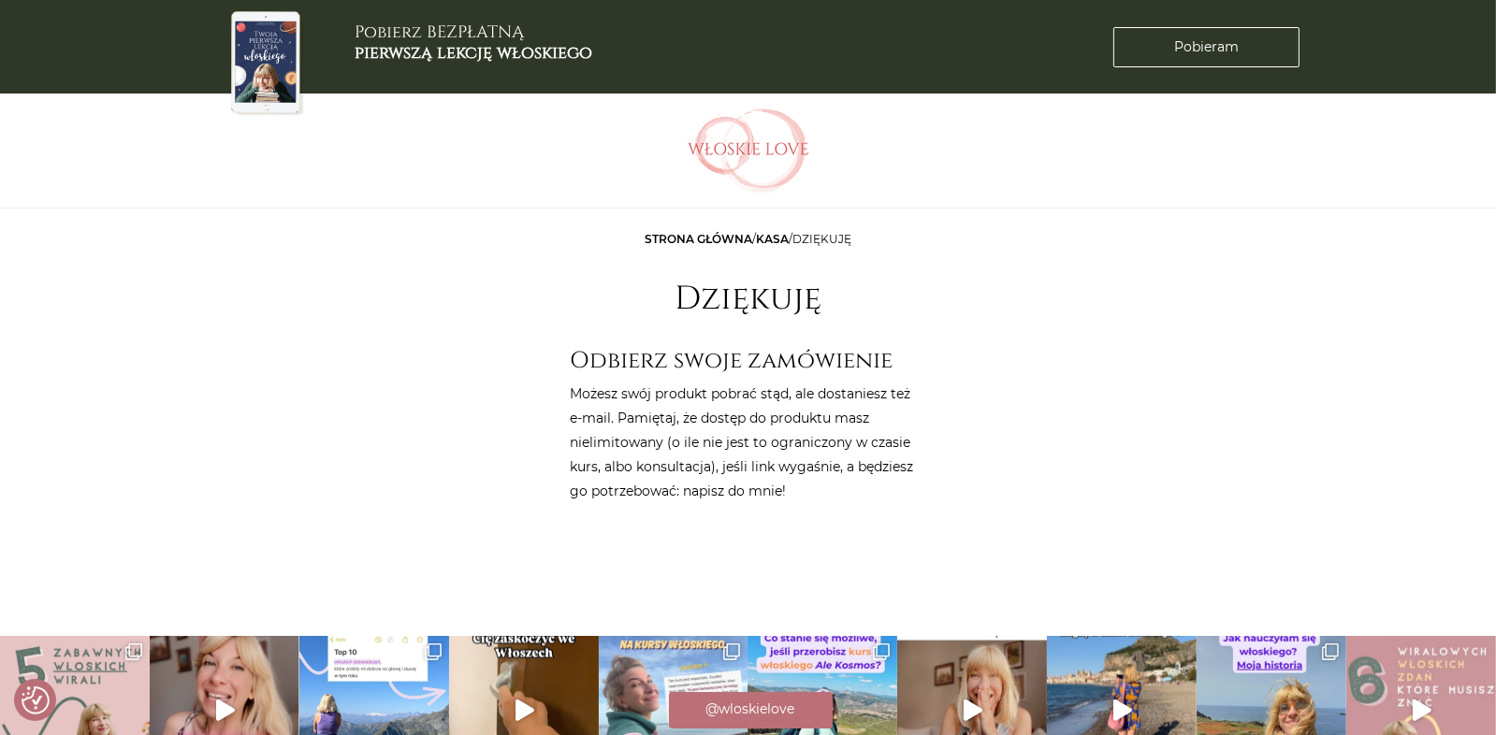
scroll to position [153, 0]
